Goal: Navigation & Orientation: Find specific page/section

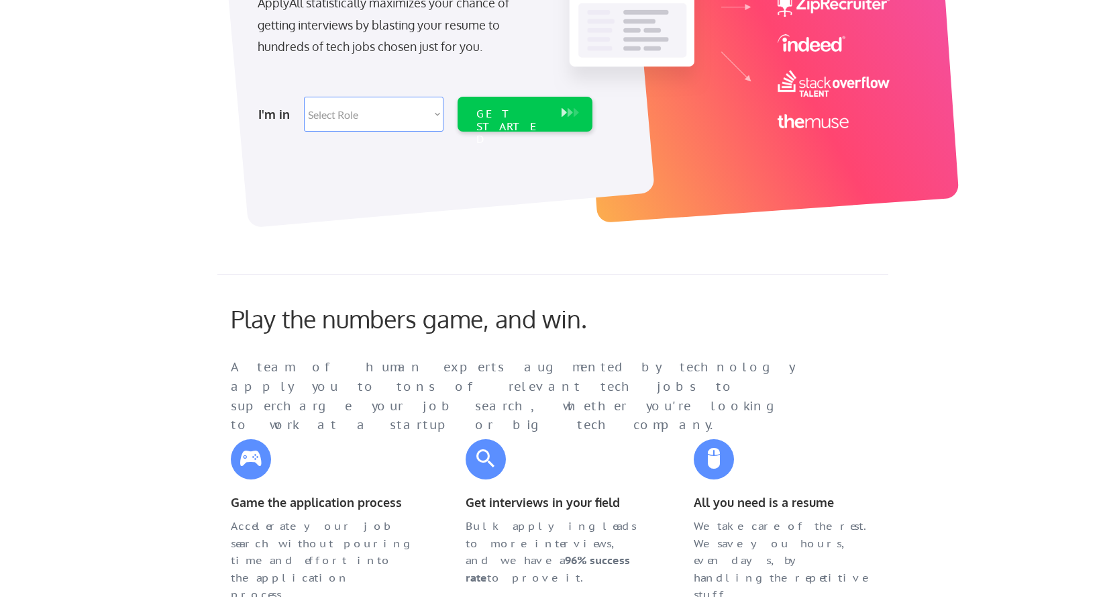
scroll to position [287, 0]
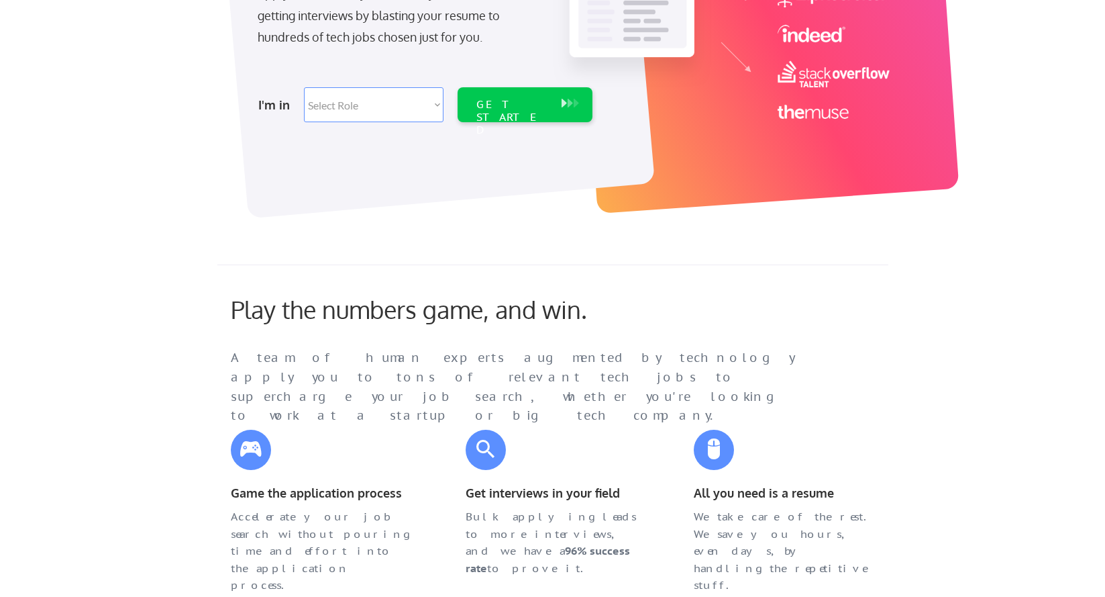
click at [437, 93] on select "Select Role Software Engineering Product Management Customer Success Sales UI/U…" at bounding box center [374, 104] width 140 height 35
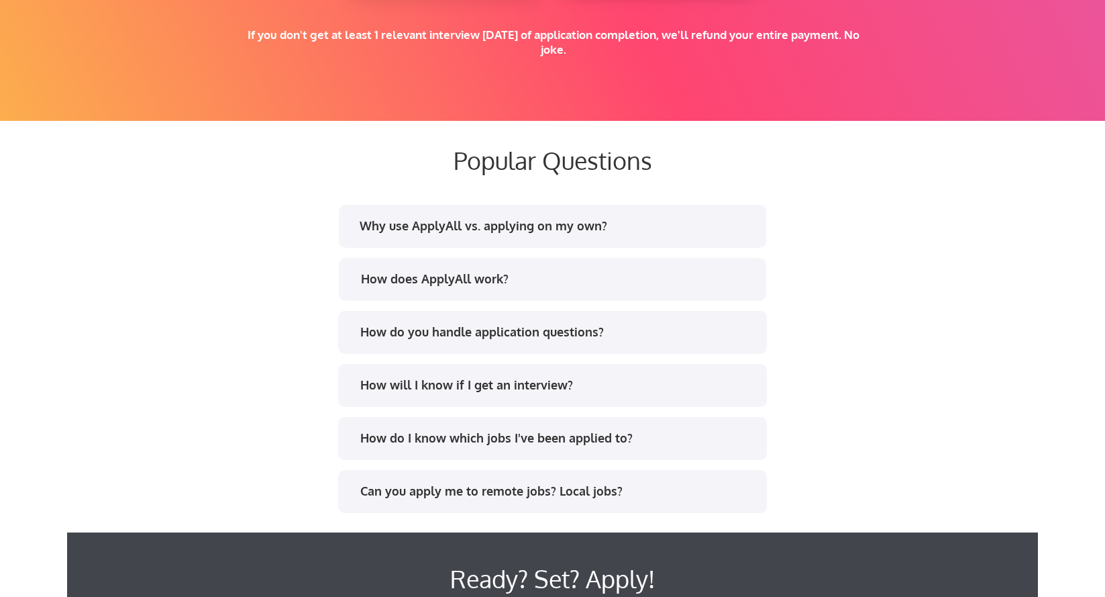
scroll to position [2759, 0]
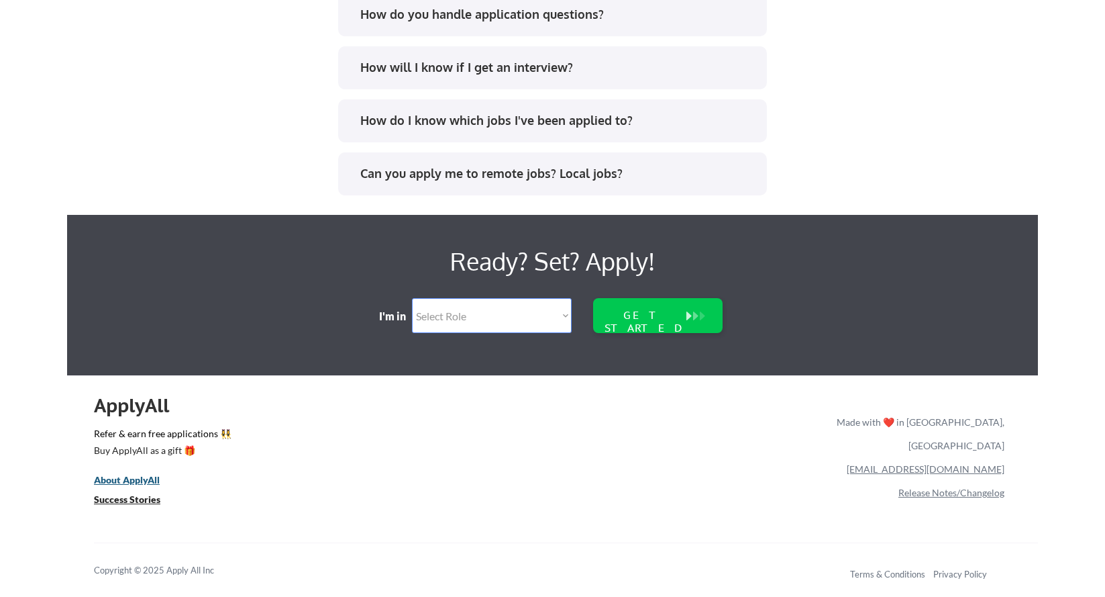
click at [127, 482] on u "About ApplyAll" at bounding box center [127, 479] width 66 height 11
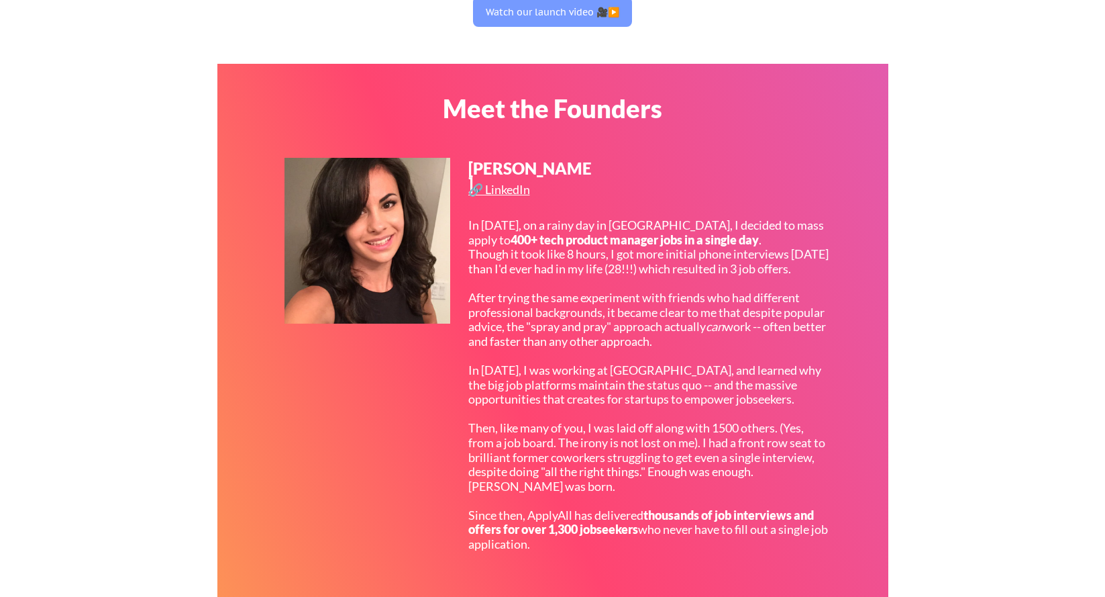
scroll to position [297, 0]
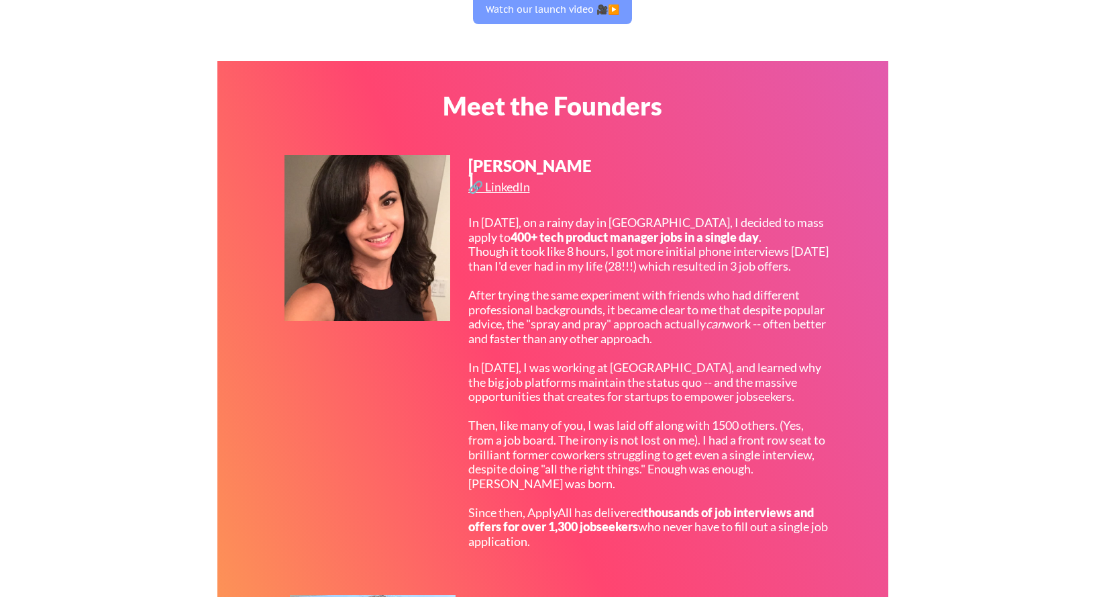
drag, startPoint x: 589, startPoint y: 166, endPoint x: 463, endPoint y: 164, distance: 125.5
click at [463, 164] on div "[PERSON_NAME] 🔗 LinkedIn In [DATE], on a rainy day in [GEOGRAPHIC_DATA], I deci…" at bounding box center [559, 364] width 548 height 419
copy div "[PERSON_NAME]"
click at [417, 415] on div "[PERSON_NAME] 🔗 LinkedIn In [DATE], on a rainy day in [GEOGRAPHIC_DATA], I deci…" at bounding box center [559, 364] width 548 height 419
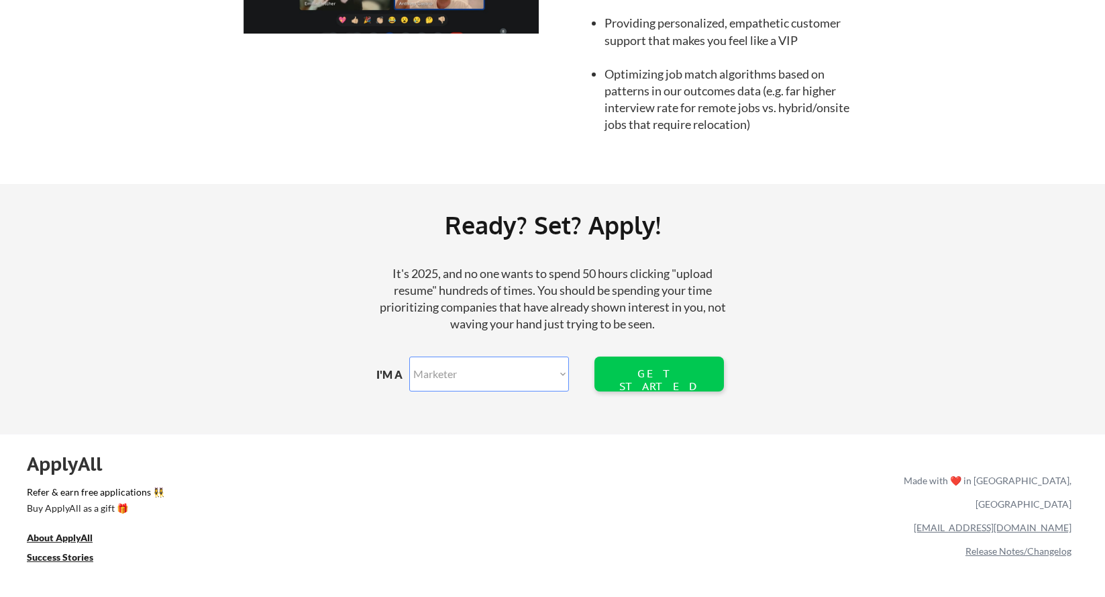
scroll to position [1464, 0]
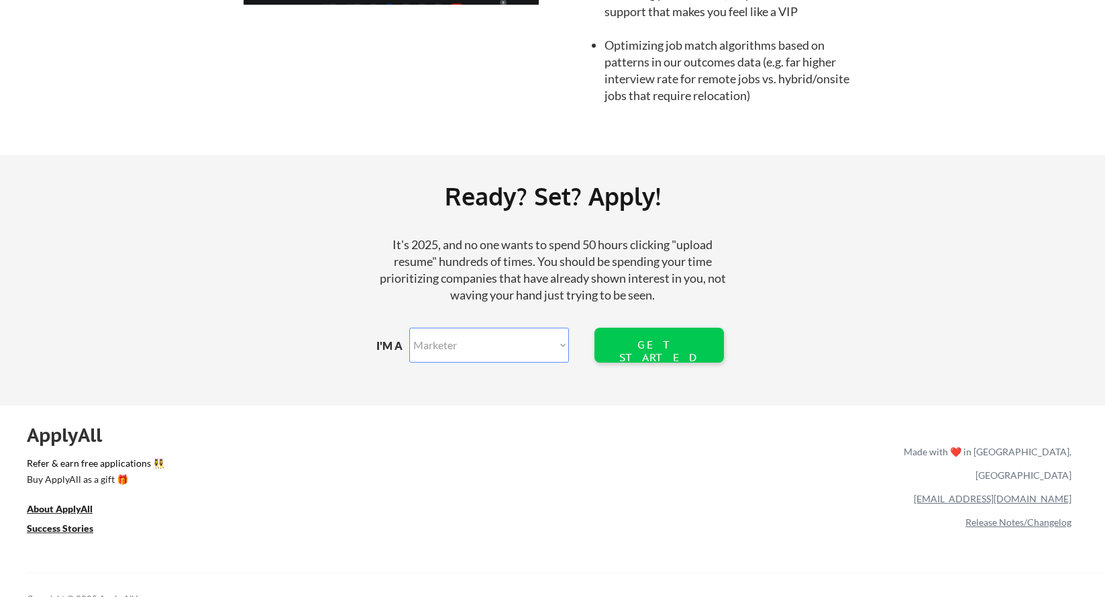
click at [466, 338] on select "Marketer Software Engineering Product Management Customer Success Sales UI/UX/P…" at bounding box center [489, 345] width 160 height 35
select select ""product""
click at [642, 349] on div "GET STARTED" at bounding box center [659, 351] width 86 height 26
